Goal: Task Accomplishment & Management: Complete application form

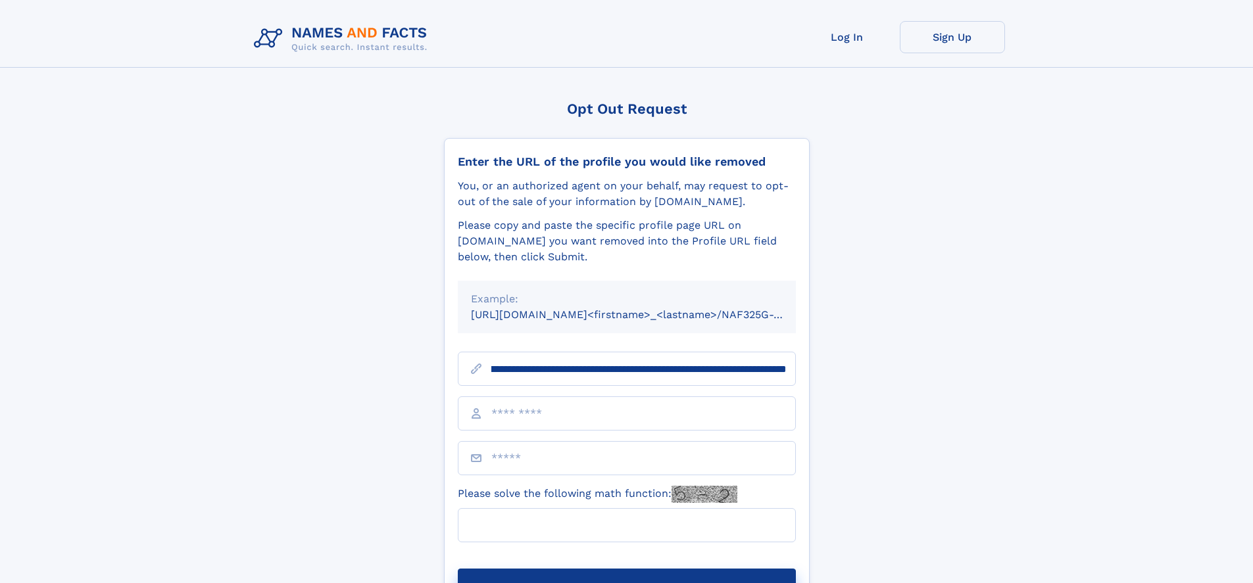
scroll to position [0, 149]
type input "**********"
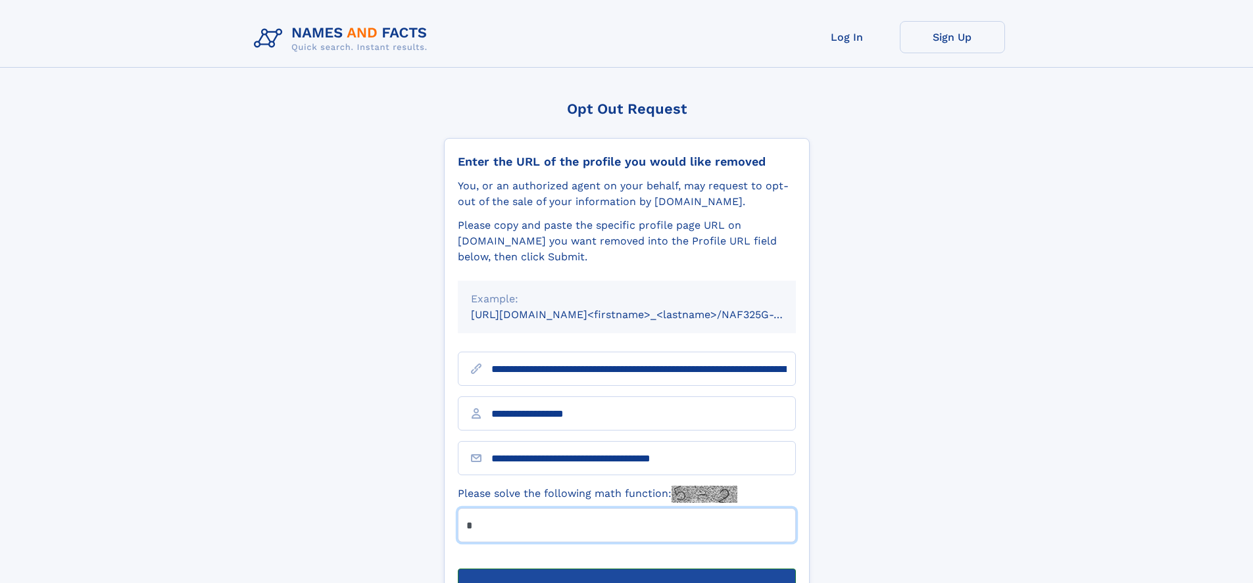
type input "*"
click at [626, 569] on button "Submit Opt Out Request" at bounding box center [627, 590] width 338 height 42
